Goal: Navigation & Orientation: Understand site structure

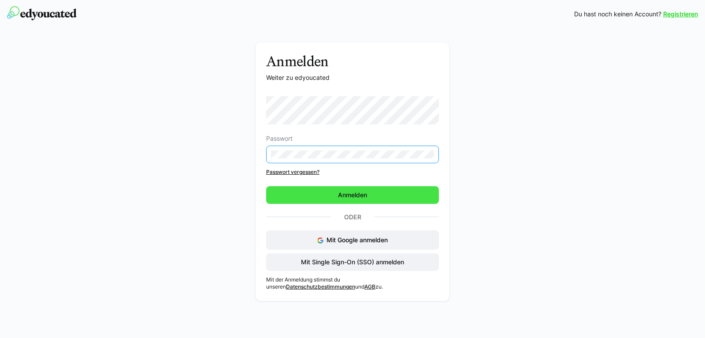
click at [387, 193] on span "Anmelden" at bounding box center [352, 195] width 173 height 18
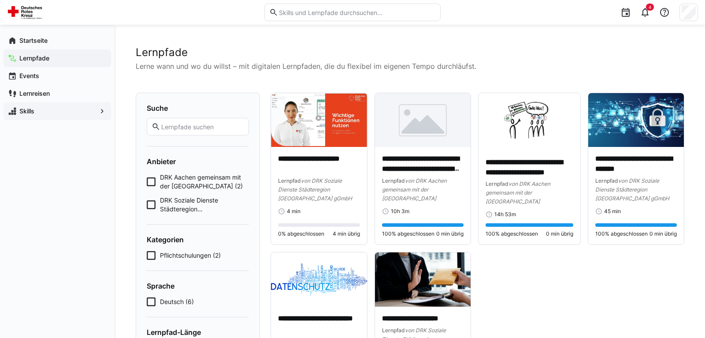
click at [0, 0] on app-navigation-label "Skills" at bounding box center [0, 0] width 0 height 0
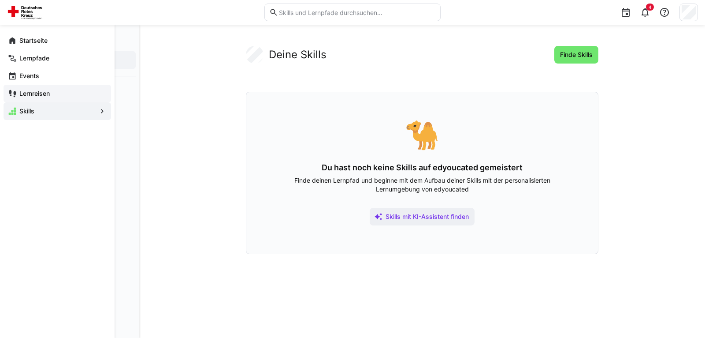
click at [0, 0] on app-navigation-label "Lernreisen" at bounding box center [0, 0] width 0 height 0
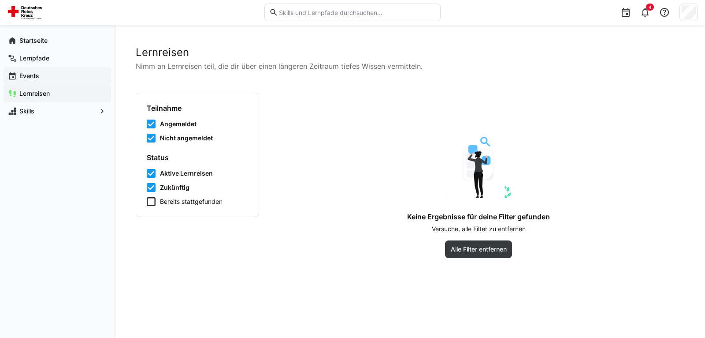
click at [0, 0] on app-navigation-label "Events" at bounding box center [0, 0] width 0 height 0
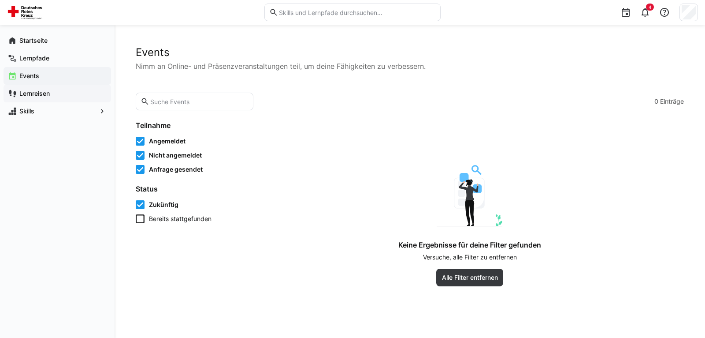
click at [61, 98] on div "Lernreisen" at bounding box center [58, 94] width 108 height 18
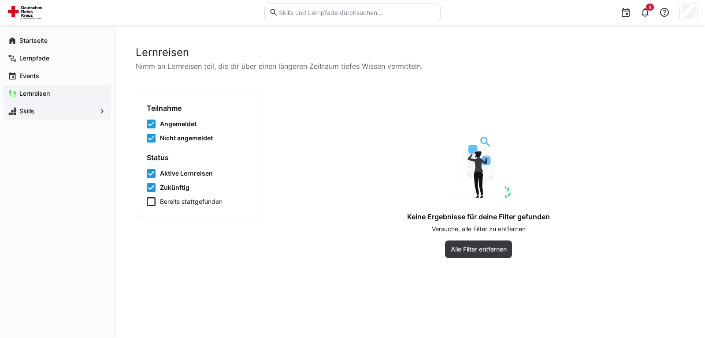
click at [48, 112] on span "Skills" at bounding box center [57, 111] width 78 height 9
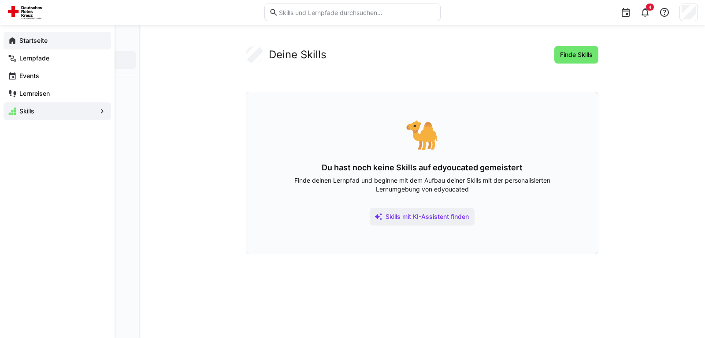
click at [0, 0] on app-navigation-label "Startseite" at bounding box center [0, 0] width 0 height 0
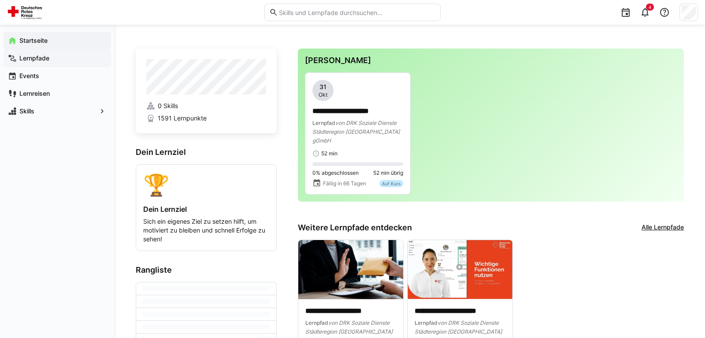
click at [0, 0] on app-navigation-label "Lernpfade" at bounding box center [0, 0] width 0 height 0
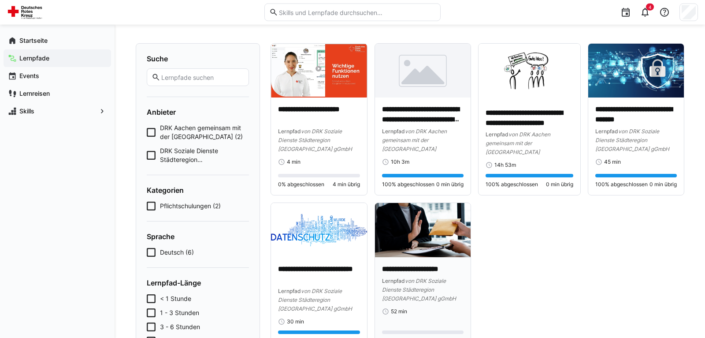
scroll to position [93, 0]
